Goal: Information Seeking & Learning: Learn about a topic

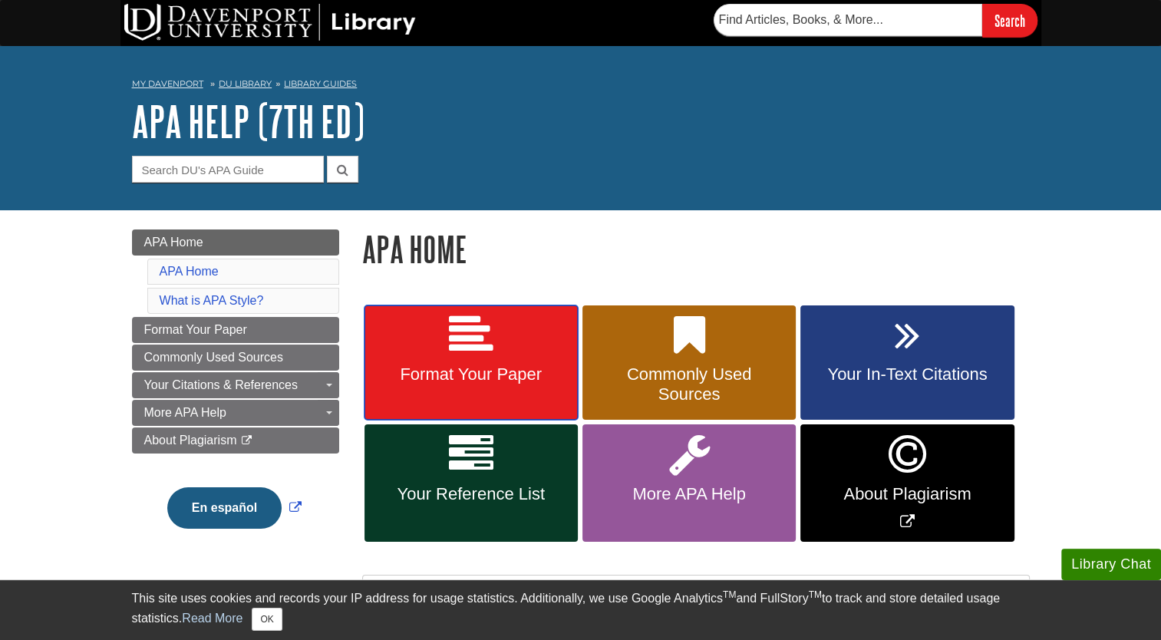
click at [543, 348] on link "Format Your Paper" at bounding box center [470, 362] width 213 height 115
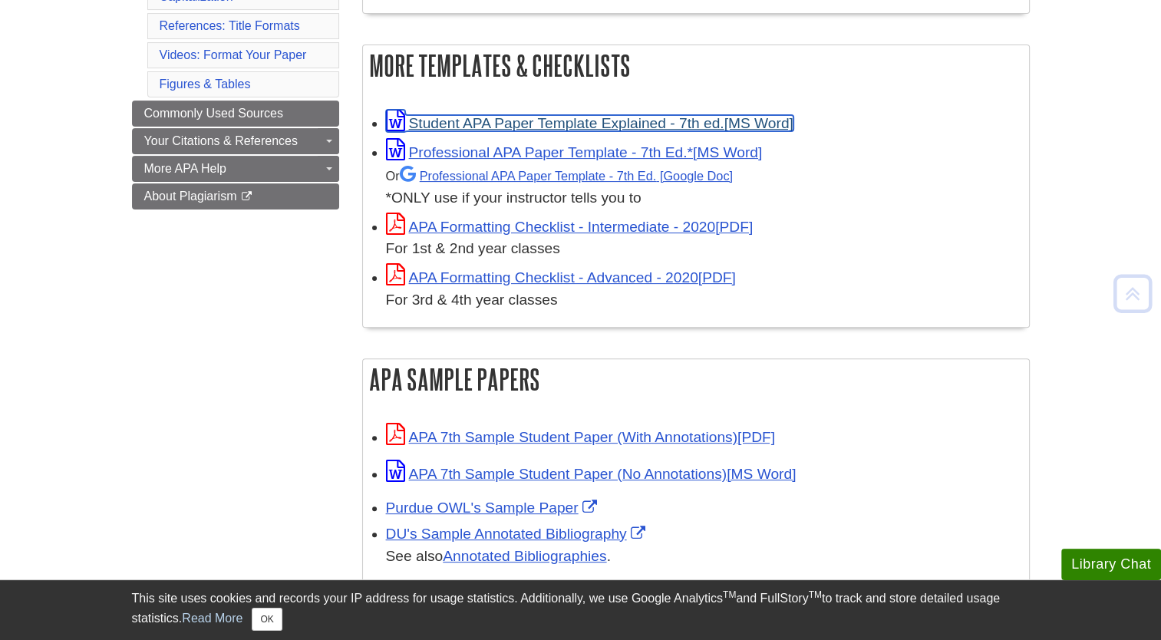
scroll to position [420, 0]
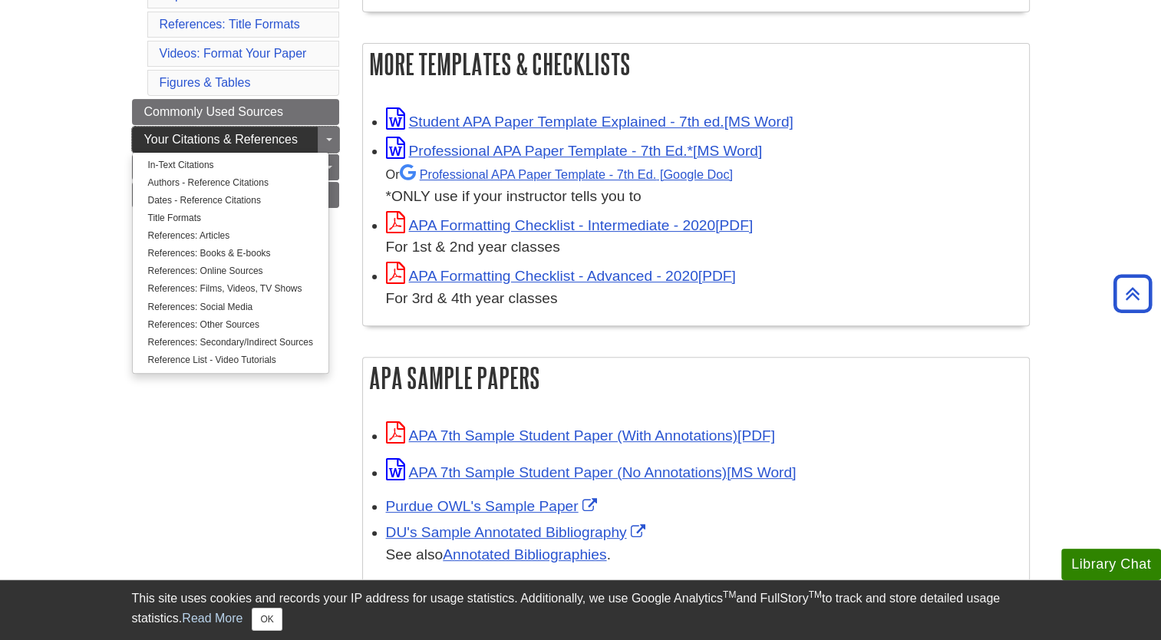
click at [312, 140] on link "Your Citations & References" at bounding box center [235, 140] width 207 height 26
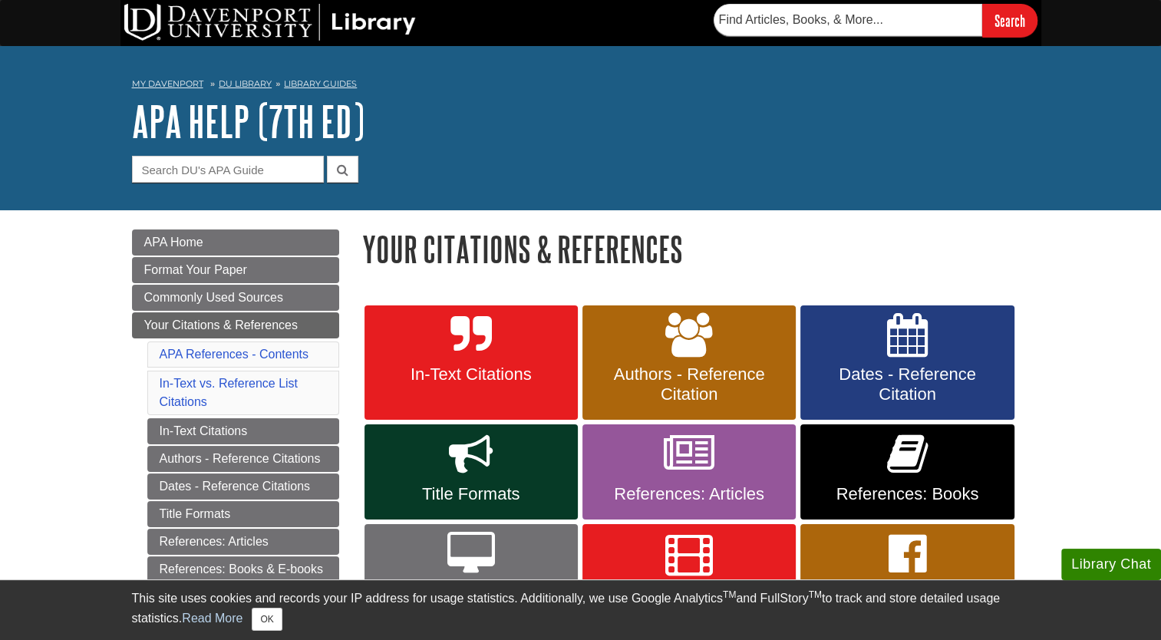
click at [124, 328] on div "Menu APA Home Format Your Paper Commonly Used Sources Your Citations & Referenc…" at bounding box center [235, 563] width 230 height 668
click at [236, 165] on input "Guide Search Terms" at bounding box center [228, 169] width 192 height 27
type input "level 2 heading"
click at [327, 156] on button "submit" at bounding box center [342, 169] width 31 height 27
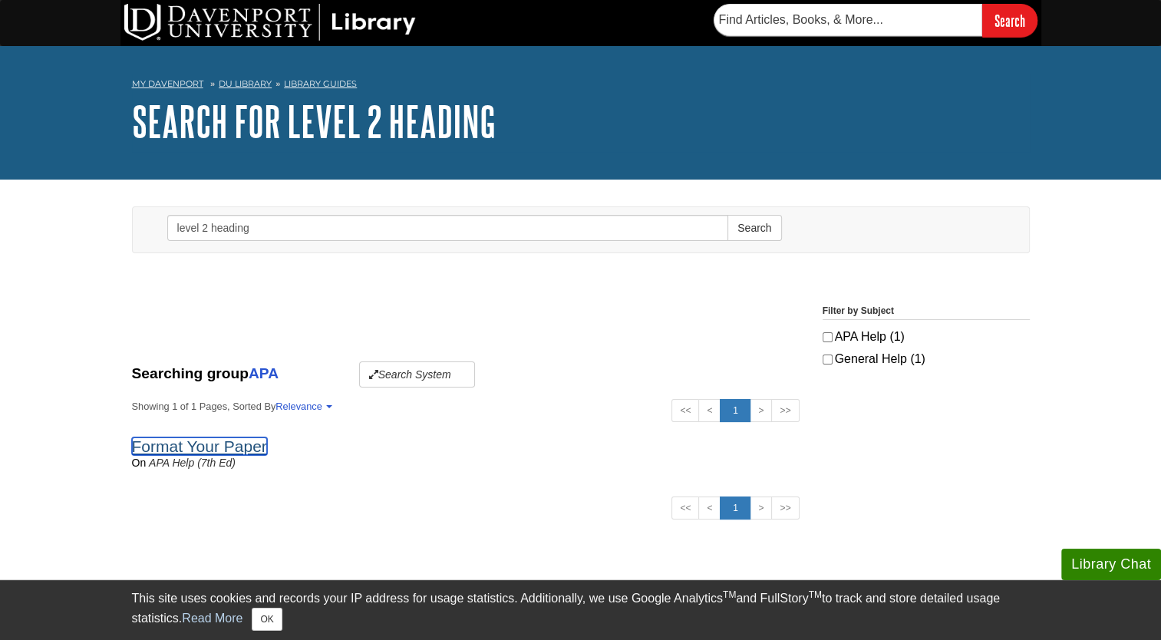
click at [247, 453] on link "Format Your Paper" at bounding box center [199, 446] width 135 height 18
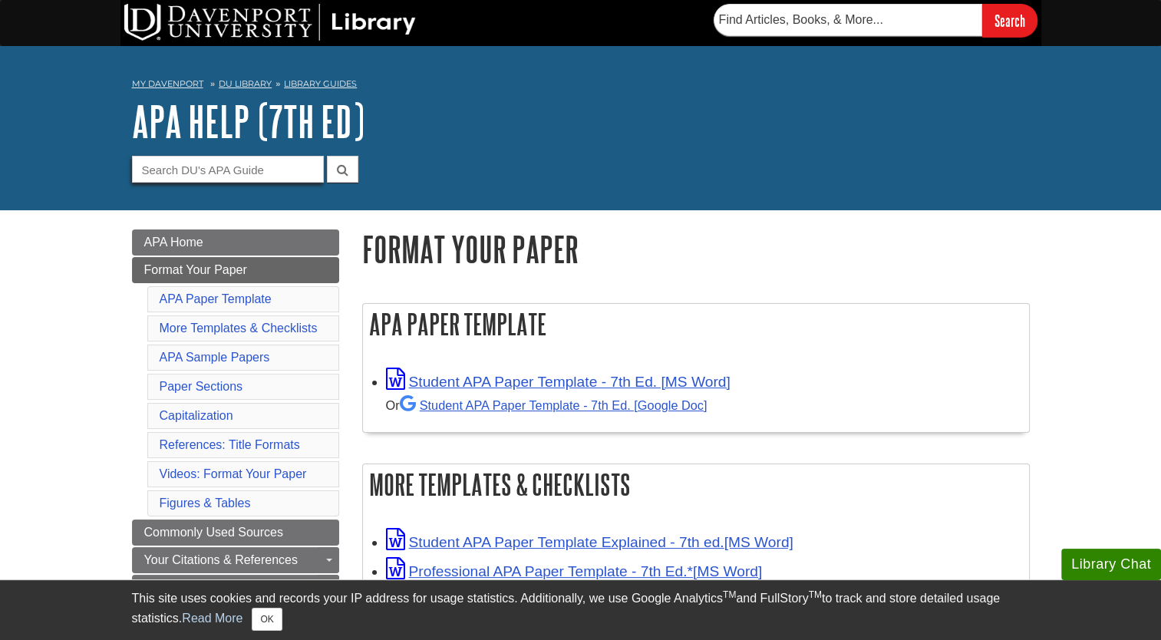
click at [295, 174] on input "Guide Search Terms" at bounding box center [228, 169] width 192 height 27
